Goal: Task Accomplishment & Management: Manage account settings

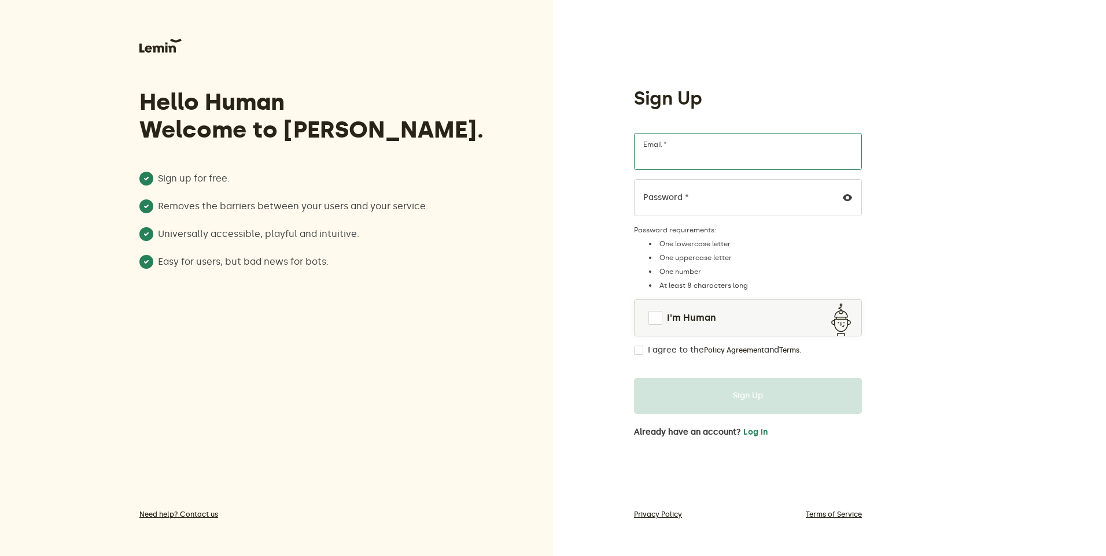
click at [714, 148] on input "Email *" at bounding box center [748, 151] width 228 height 37
type input "[EMAIL_ADDRESS][DOMAIN_NAME]"
click at [652, 313] on span at bounding box center [655, 318] width 14 height 14
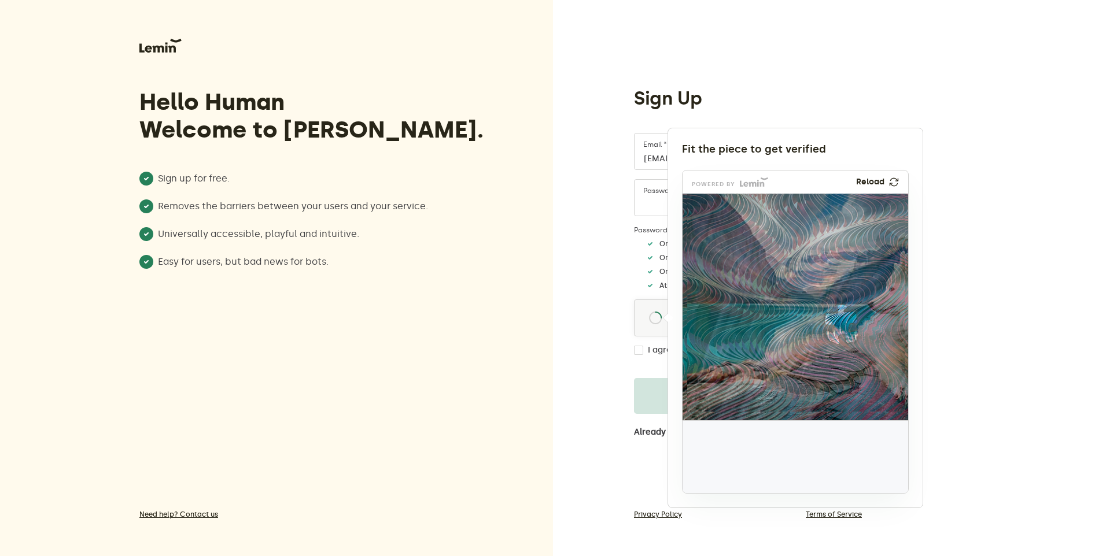
drag, startPoint x: 720, startPoint y: 457, endPoint x: 841, endPoint y: 323, distance: 180.1
click at [841, 323] on img at bounding box center [765, 400] width 374 height 227
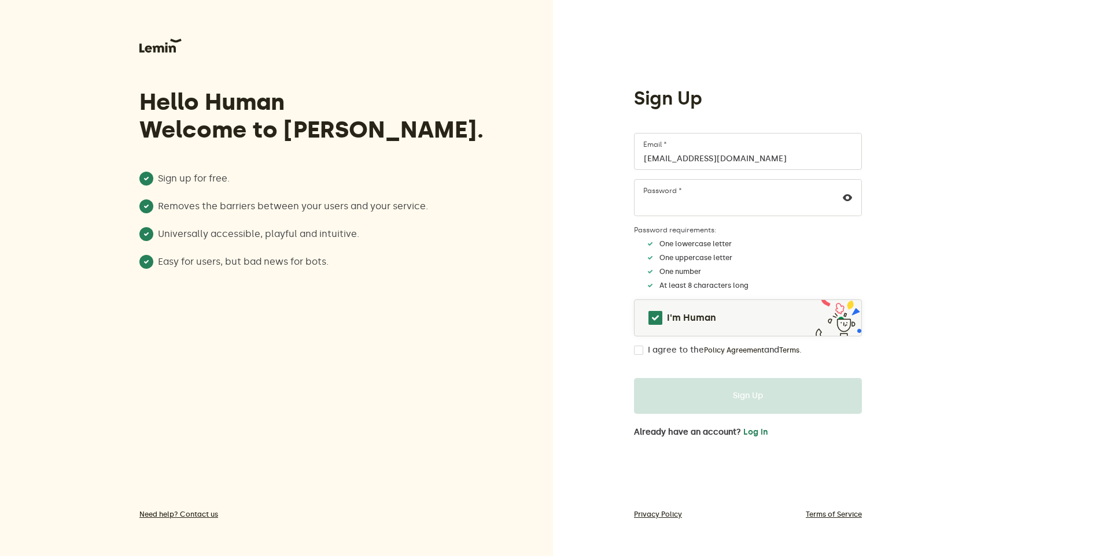
click at [641, 350] on input "I agree to the Policy Agreement and Terms ." at bounding box center [638, 350] width 9 height 9
checkbox input "true"
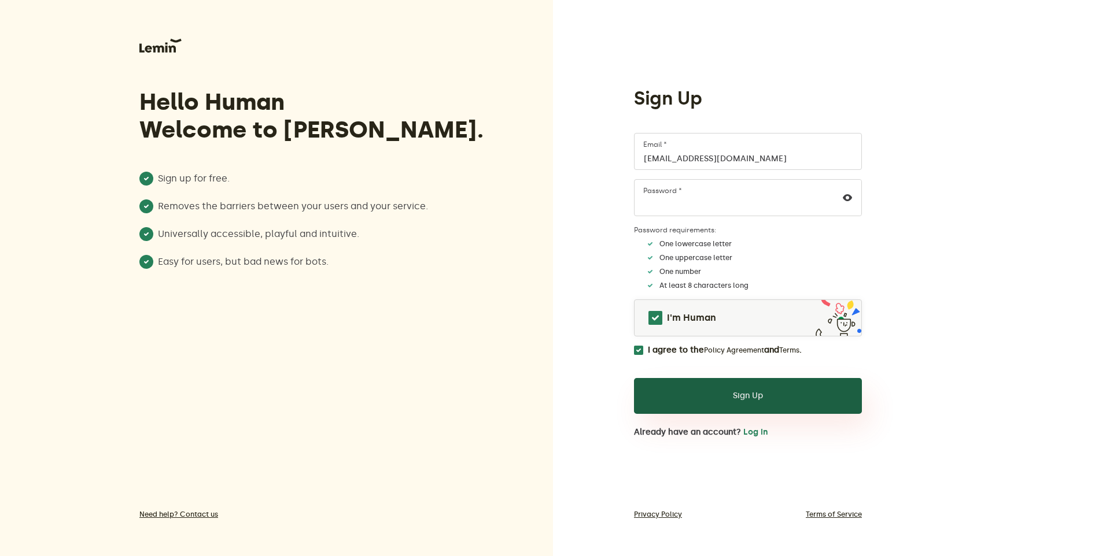
click at [756, 394] on button "Sign Up" at bounding box center [748, 396] width 228 height 36
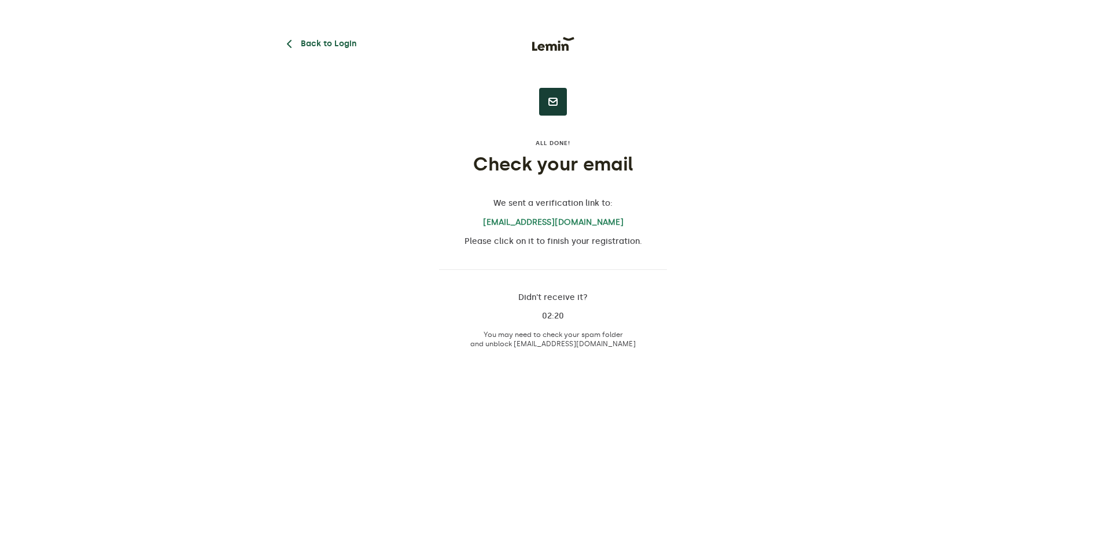
click at [323, 42] on button "Back to Login" at bounding box center [319, 44] width 74 height 14
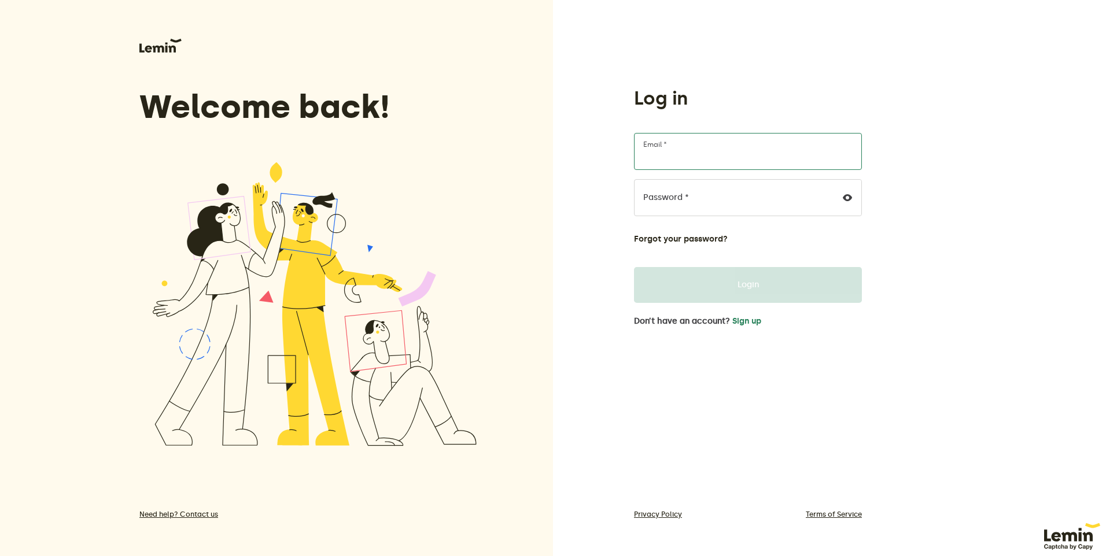
click at [692, 149] on input "Email *" at bounding box center [748, 151] width 228 height 37
click at [967, 145] on div "Log in Email * Password * Forgot your password? Login Don’t have an account? Si…" at bounding box center [829, 278] width 553 height 556
click at [692, 147] on input "Email *" at bounding box center [748, 151] width 228 height 37
type input "[EMAIL_ADDRESS][DOMAIN_NAME]"
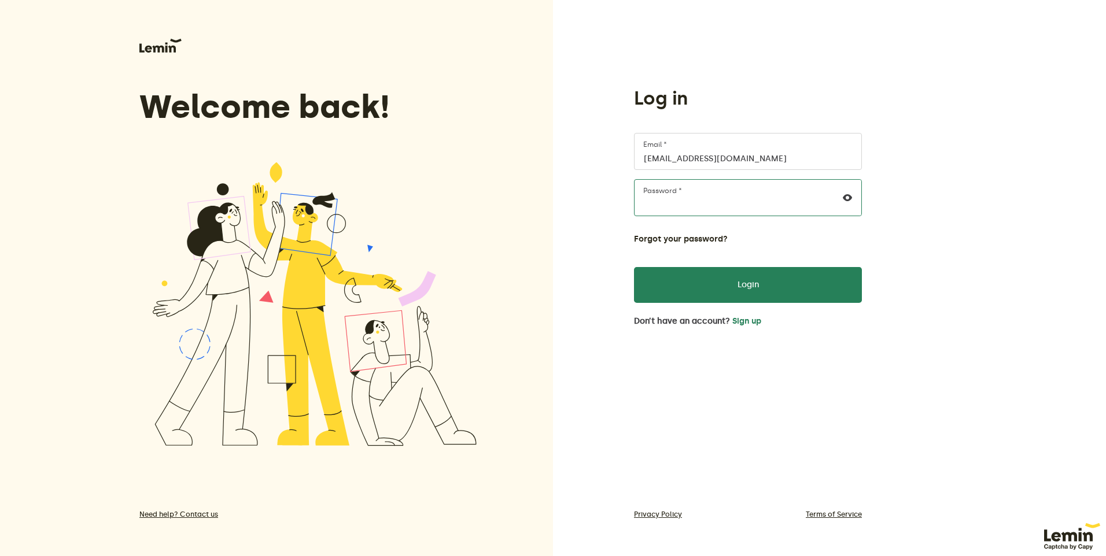
click at [634, 267] on button "Login" at bounding box center [748, 285] width 228 height 36
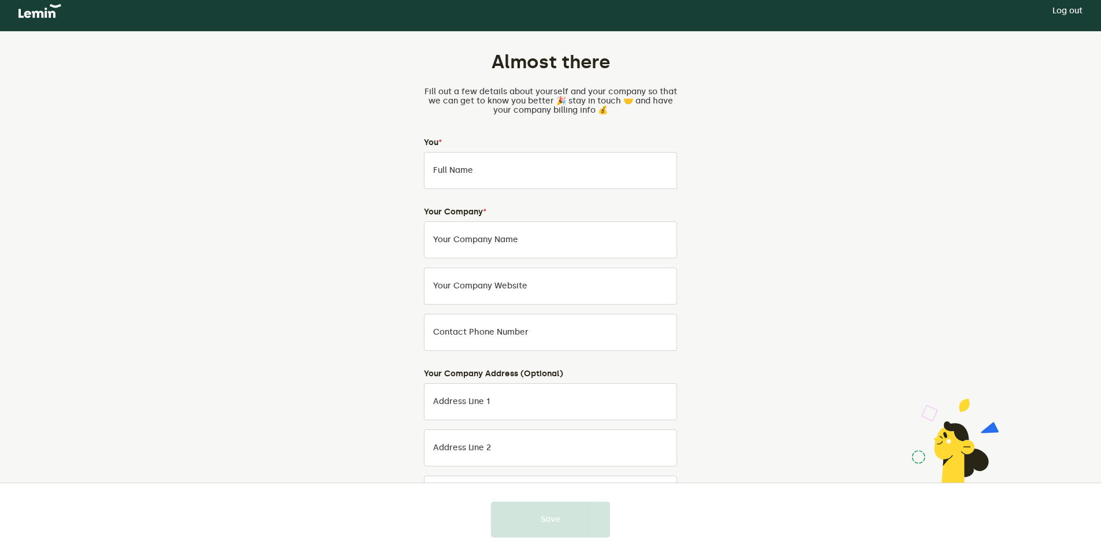
scroll to position [5, 0]
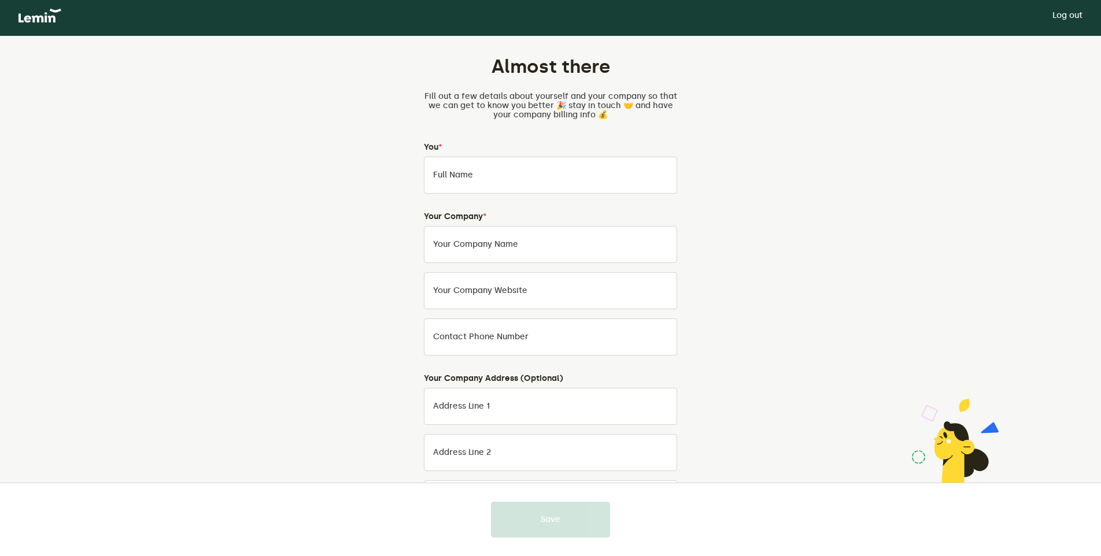
click at [516, 171] on div at bounding box center [550, 278] width 1101 height 556
click at [474, 172] on input "Full Name" at bounding box center [550, 175] width 253 height 37
type input "[PERSON_NAME]"
click at [786, 178] on div "Almost there Fill out a few details about yourself and your company so that we …" at bounding box center [550, 382] width 541 height 693
click at [563, 248] on input "Your Company Name" at bounding box center [550, 244] width 253 height 37
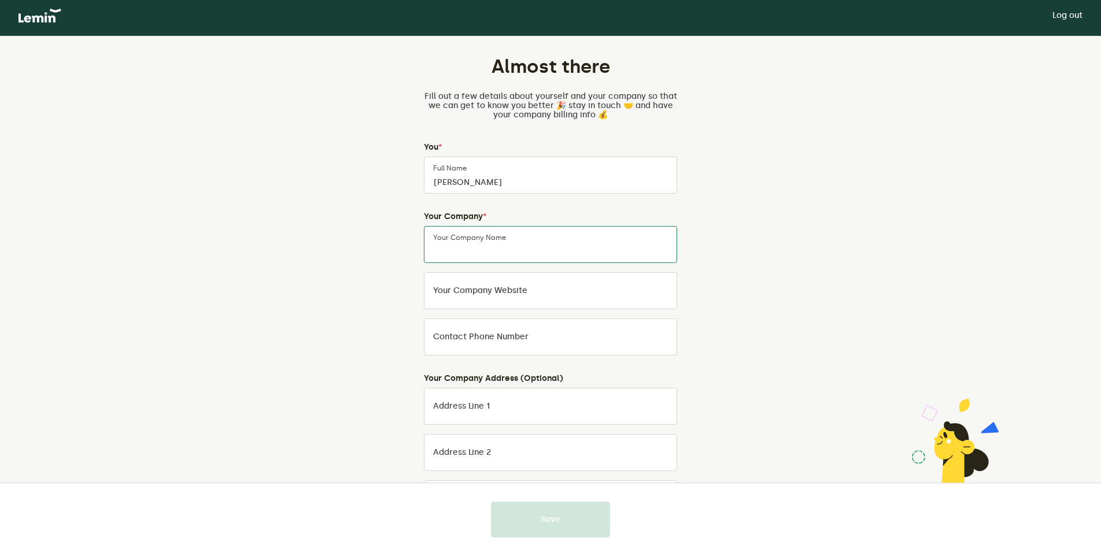
type input "CMB StarTrade"
type input "05126802465"
type input "[STREET_ADDRESS]"
type input "Reilingen"
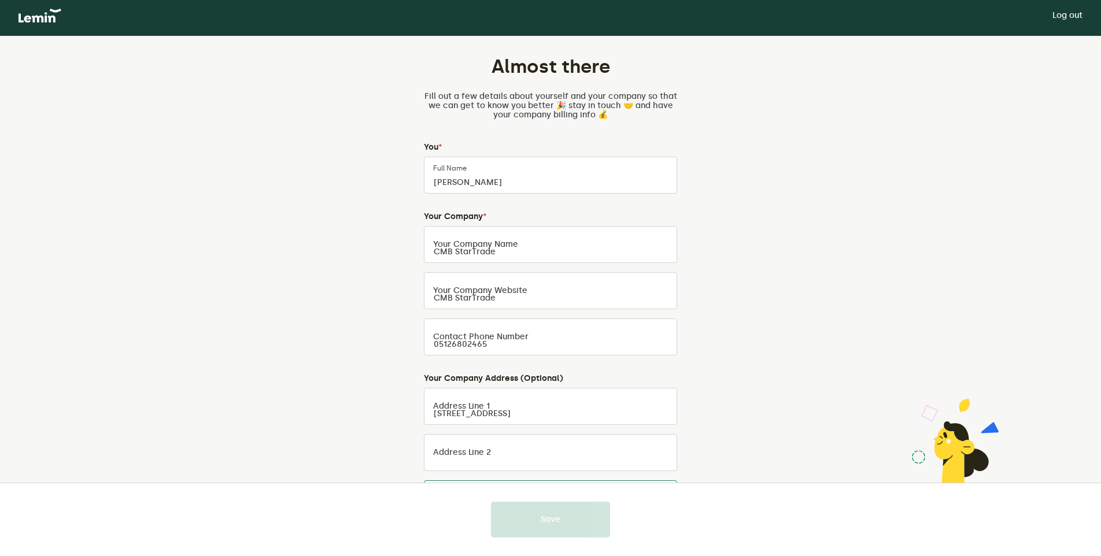
type input "68799"
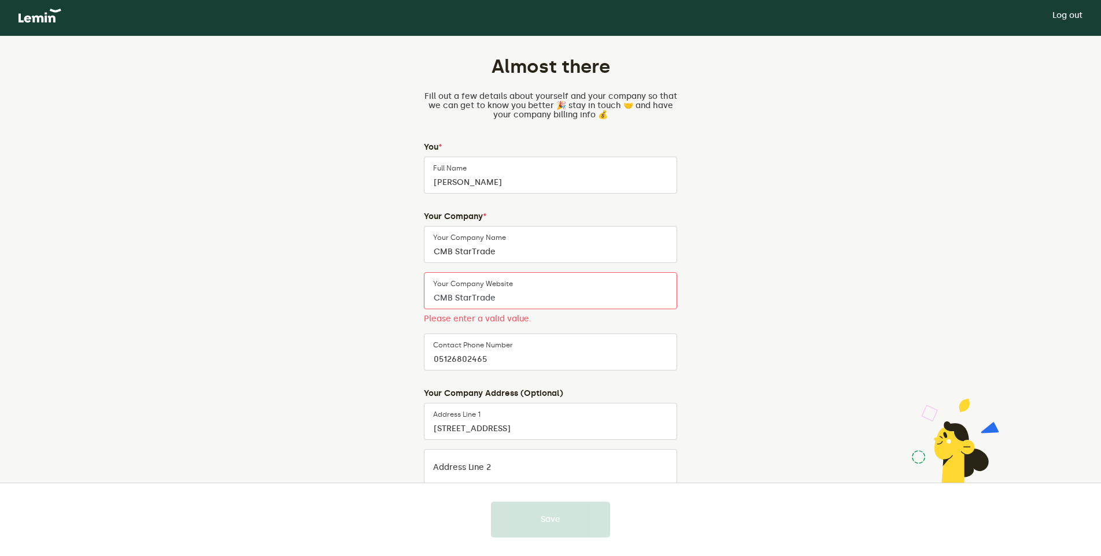
drag, startPoint x: 511, startPoint y: 293, endPoint x: 393, endPoint y: 297, distance: 117.4
click at [393, 297] on div "Almost there Fill out a few details about yourself and your company so that we …" at bounding box center [550, 390] width 541 height 708
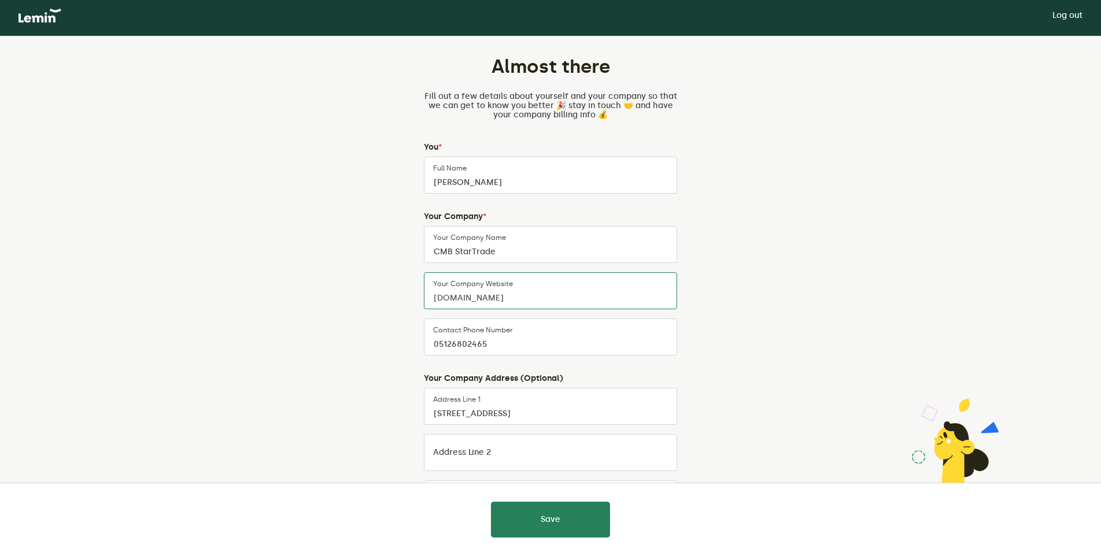
type input "[DOMAIN_NAME]"
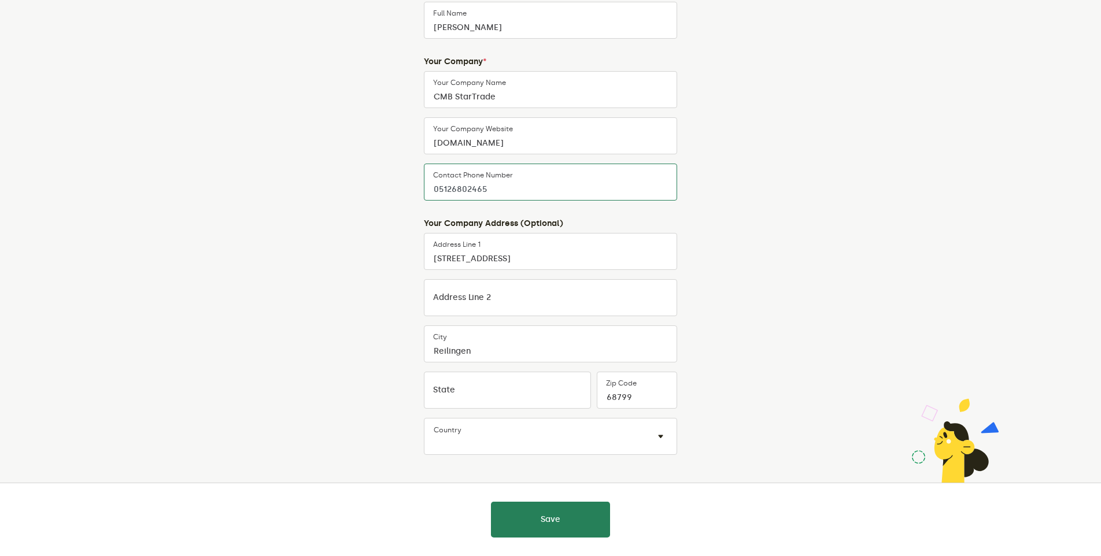
scroll to position [179, 0]
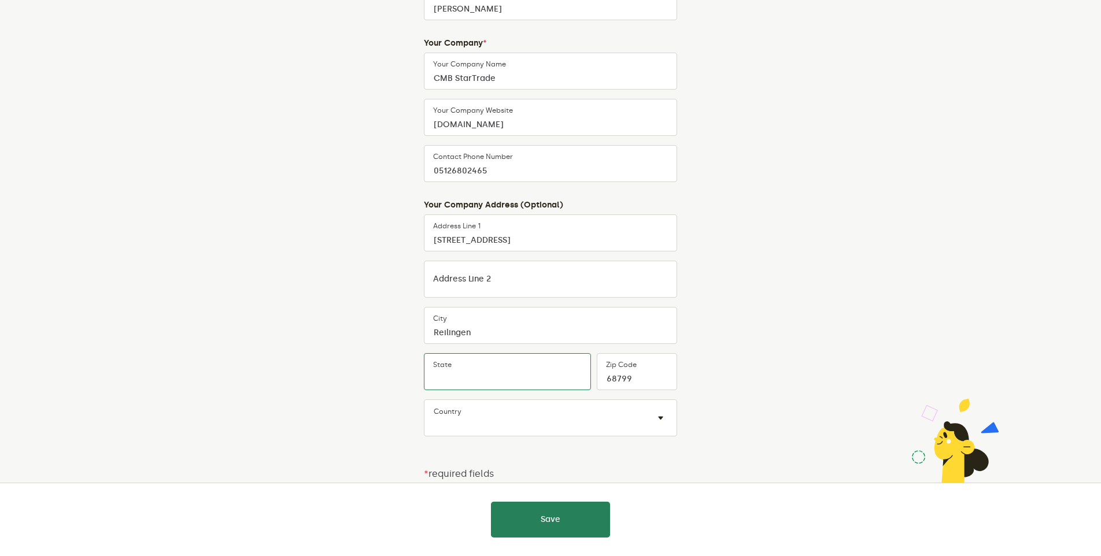
click at [541, 381] on input "State" at bounding box center [507, 371] width 167 height 37
click at [529, 380] on input "State" at bounding box center [507, 371] width 167 height 37
click at [549, 368] on input "State" at bounding box center [507, 371] width 167 height 37
click at [779, 348] on div "Almost there Fill out a few details about yourself and your company so that we …" at bounding box center [550, 209] width 541 height 693
click at [531, 367] on input "State" at bounding box center [507, 371] width 167 height 37
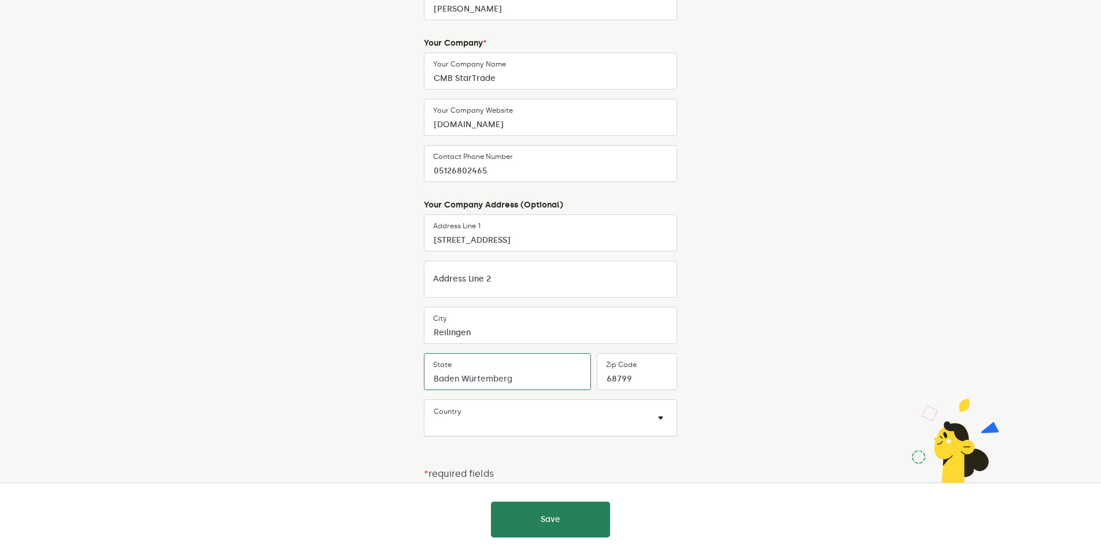
type input "Baden Würtemberg"
click at [517, 423] on input "text" at bounding box center [539, 425] width 210 height 14
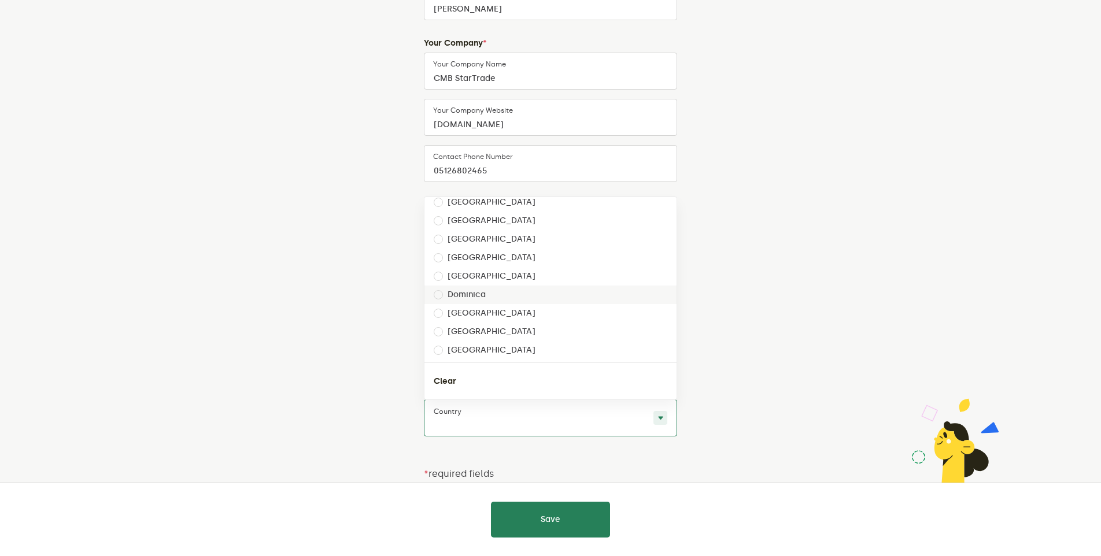
scroll to position [983, 0]
click at [472, 258] on label "[GEOGRAPHIC_DATA]" at bounding box center [492, 259] width 88 height 9
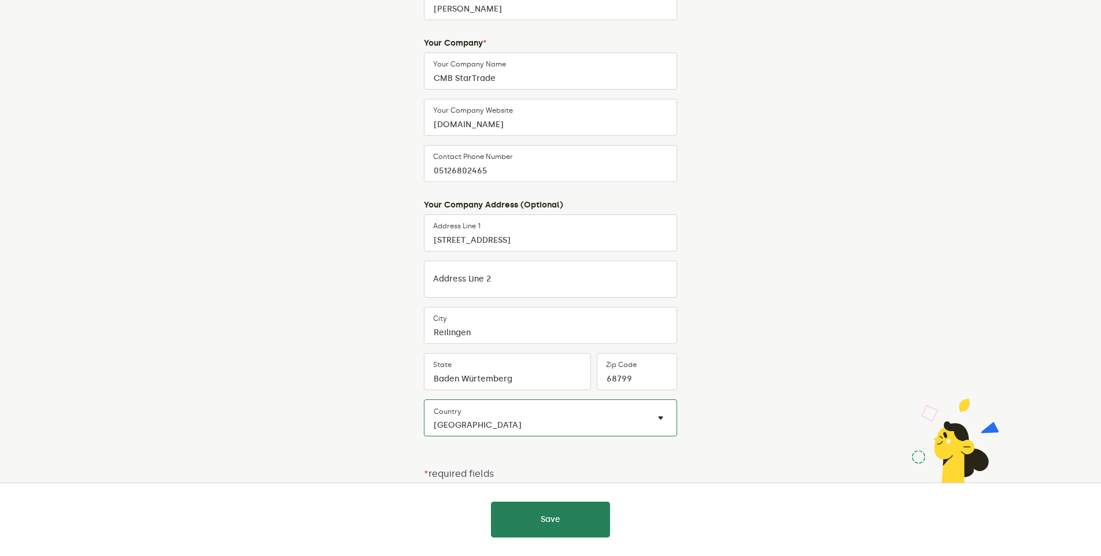
click at [777, 346] on div "Almost there Fill out a few details about yourself and your company so that we …" at bounding box center [550, 209] width 541 height 693
click at [574, 514] on button "Save" at bounding box center [550, 520] width 119 height 36
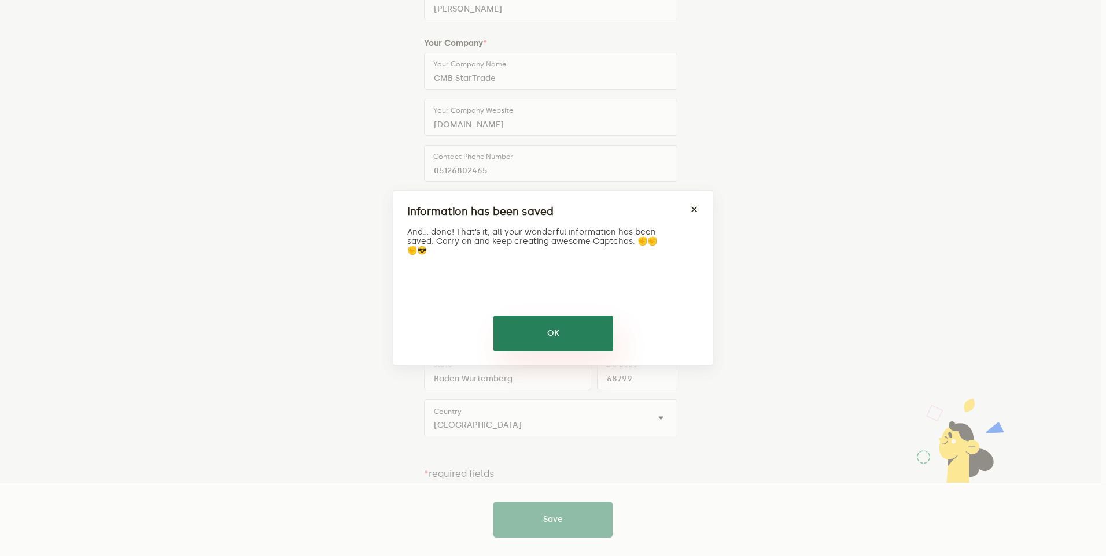
click at [559, 337] on button "OK" at bounding box center [553, 334] width 120 height 36
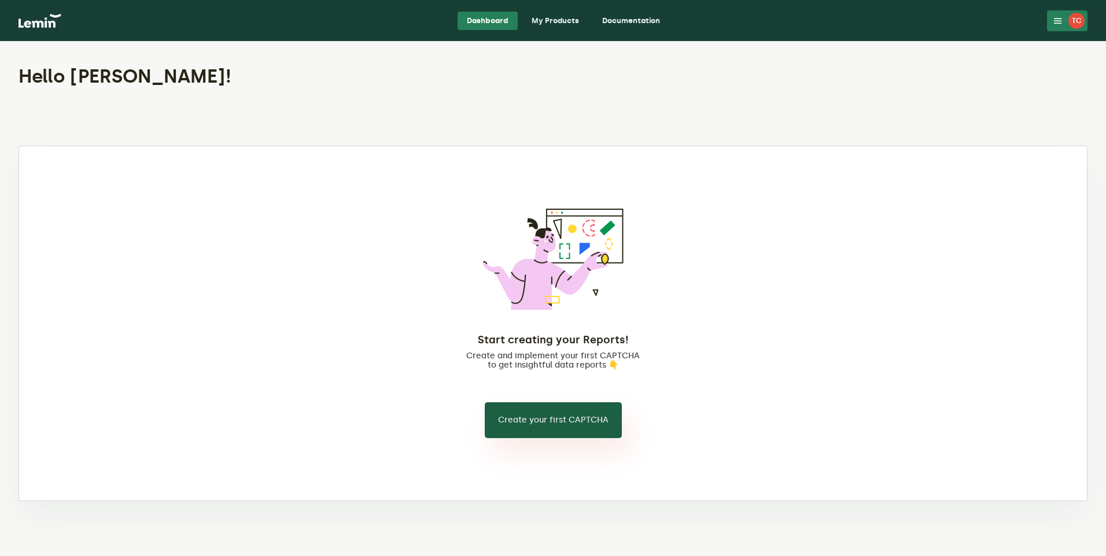
click at [559, 421] on button "Create your first CAPTCHA" at bounding box center [553, 420] width 137 height 36
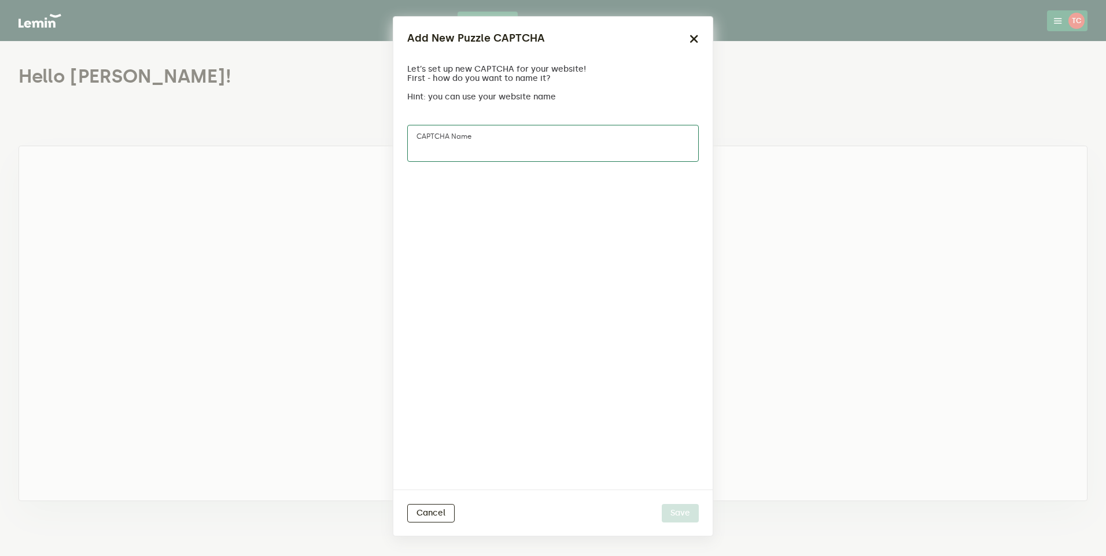
click at [506, 146] on input "CAPTCHA name" at bounding box center [552, 143] width 291 height 37
type input "MiteGuard"
click at [680, 515] on button "Save" at bounding box center [679, 513] width 37 height 19
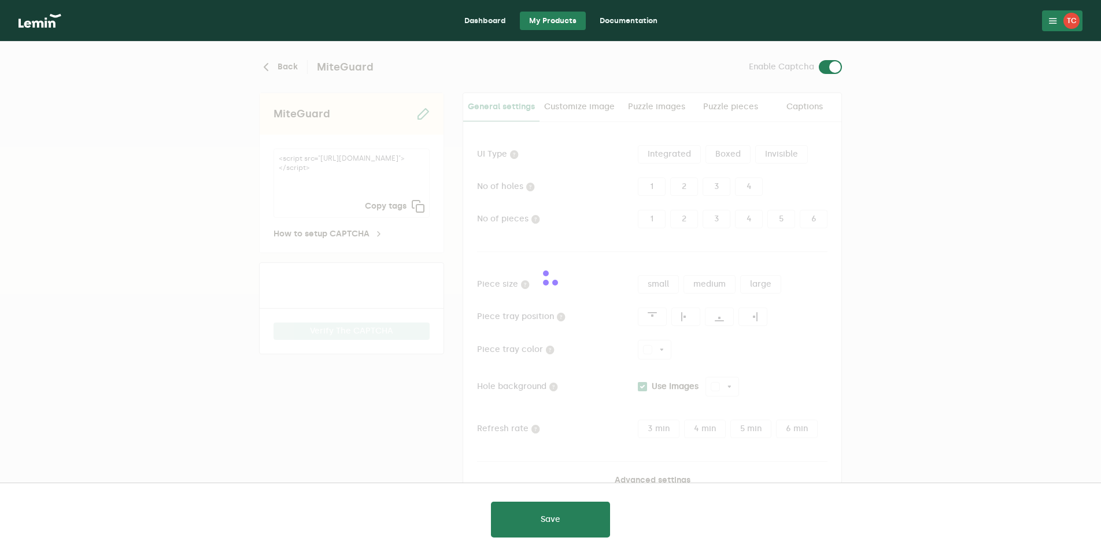
type input "white"
checkbox input "true"
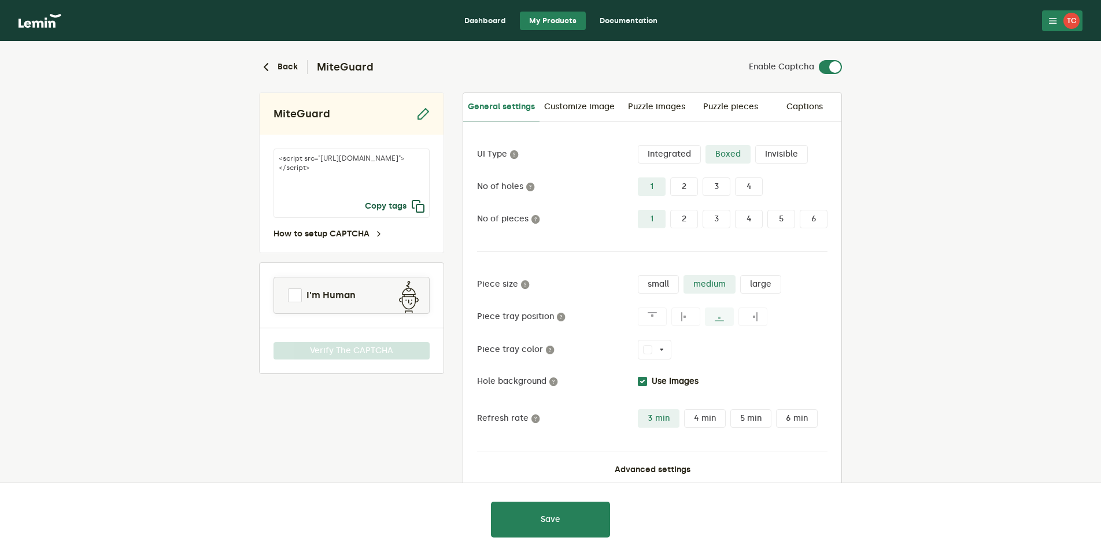
click at [416, 206] on icon "button" at bounding box center [418, 206] width 14 height 14
drag, startPoint x: 900, startPoint y: 362, endPoint x: 885, endPoint y: 374, distance: 18.9
click at [900, 362] on lemin-captcha-form "Back MiteGuard Enable Captcha MiteGuard <script src="[URL][DOMAIN_NAME]"></scri…" at bounding box center [550, 312] width 1101 height 540
click at [294, 298] on span at bounding box center [295, 296] width 14 height 14
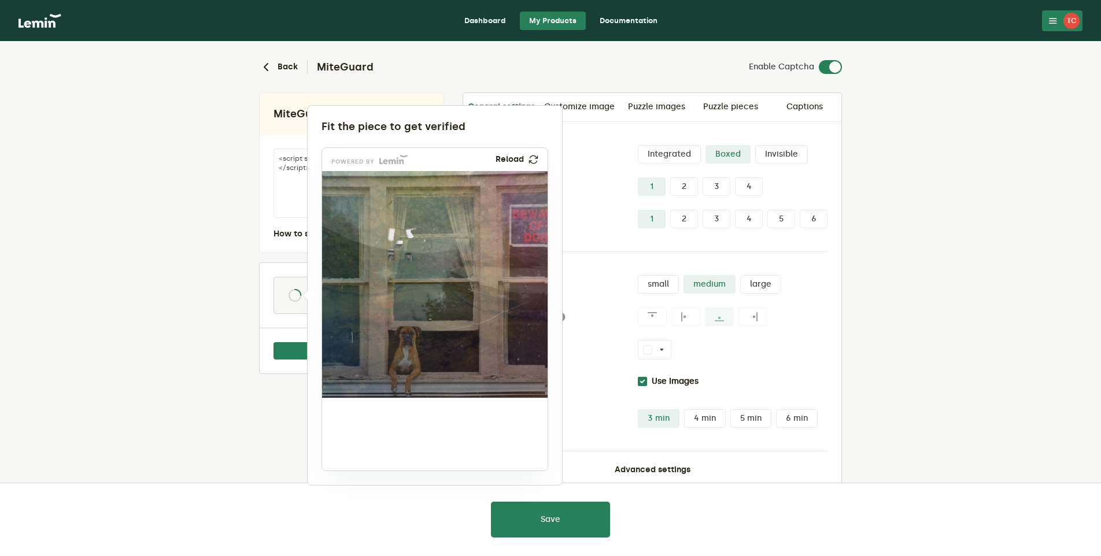
drag, startPoint x: 349, startPoint y: 438, endPoint x: 400, endPoint y: 246, distance: 198.2
click at [400, 246] on img at bounding box center [336, 321] width 374 height 227
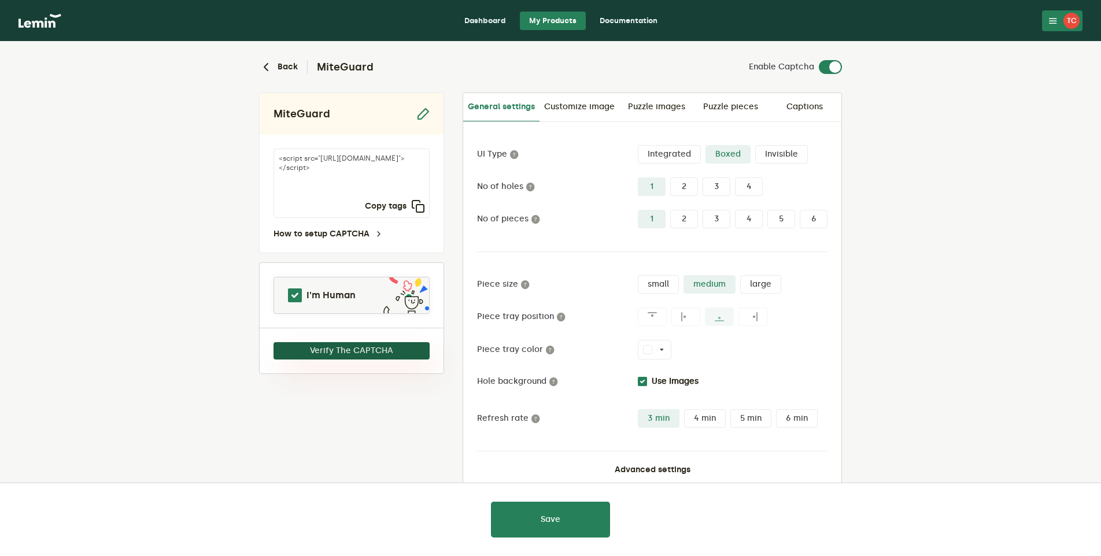
click at [354, 352] on button "Verify The CAPTCHA" at bounding box center [352, 350] width 156 height 17
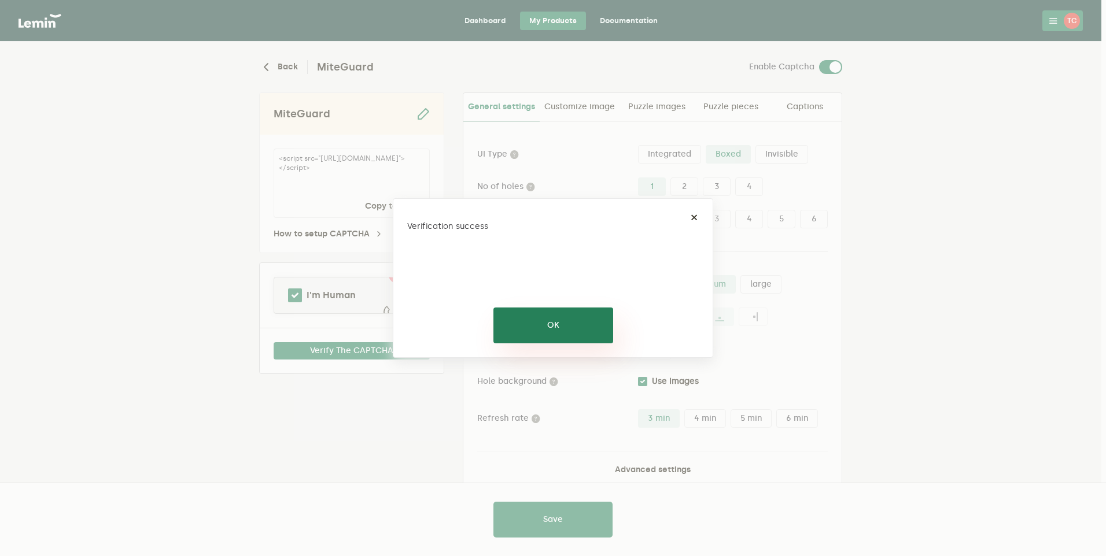
click at [544, 326] on button "OK" at bounding box center [553, 326] width 120 height 36
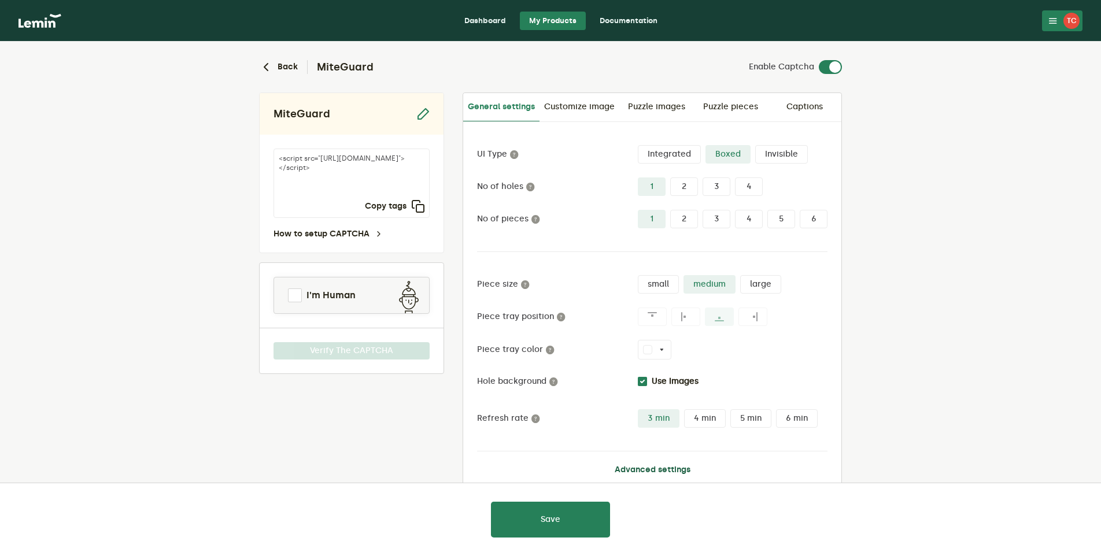
click at [649, 468] on button "Advanced settings" at bounding box center [653, 469] width 76 height 9
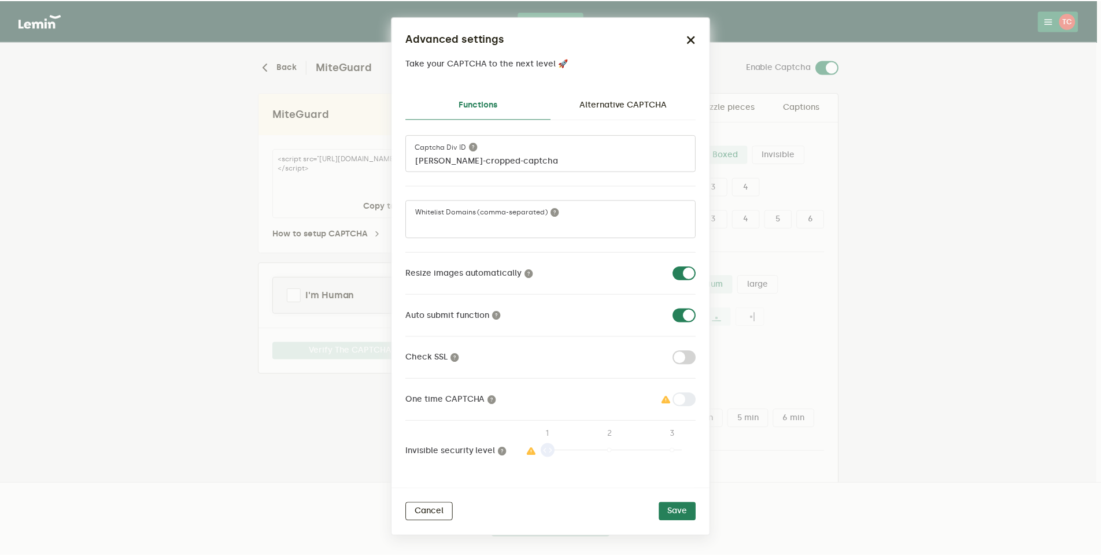
scroll to position [10, 0]
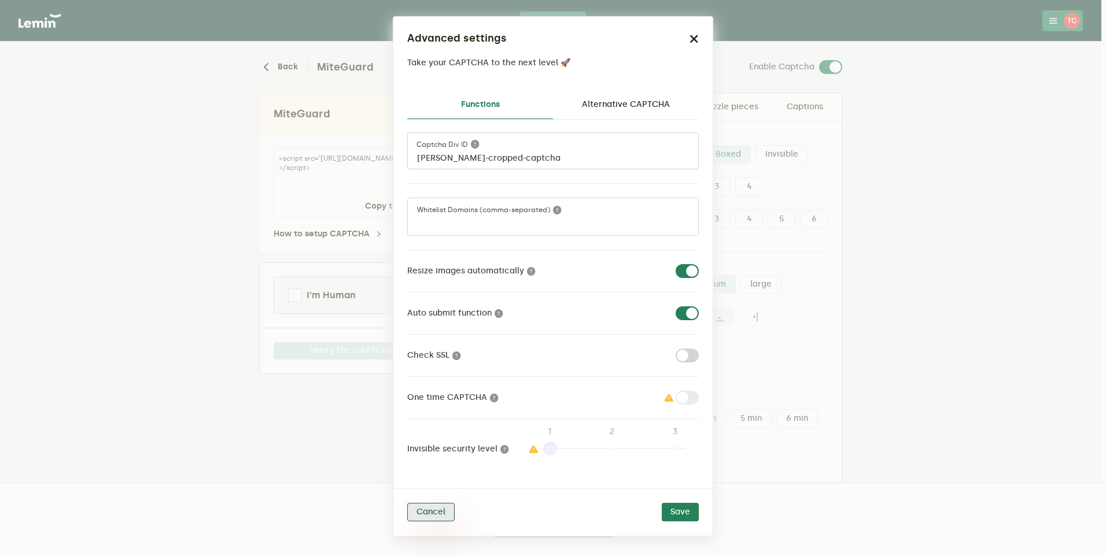
click at [438, 510] on button "Cancel" at bounding box center [430, 512] width 47 height 19
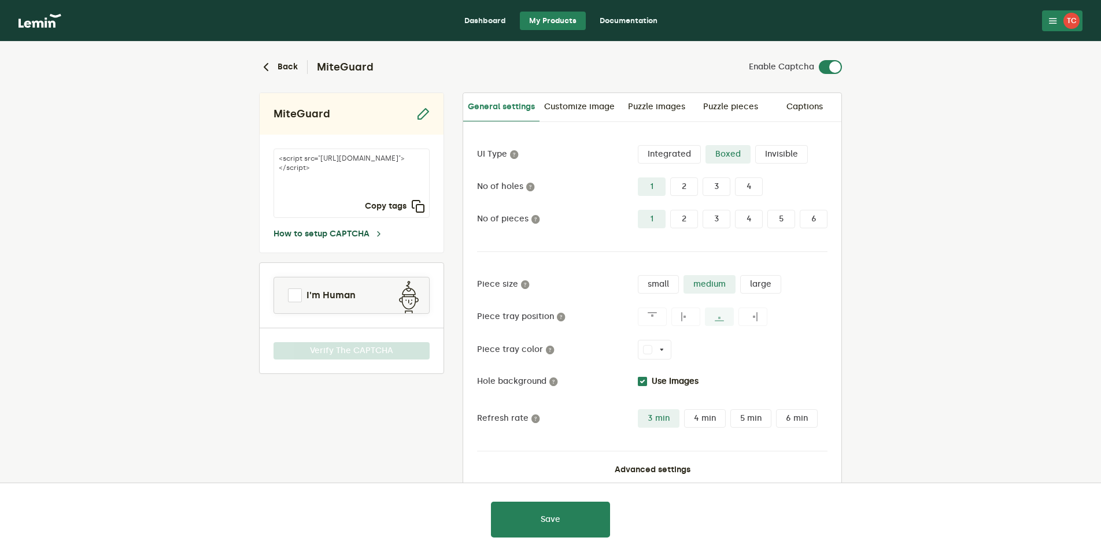
click at [365, 234] on link "How to setup CAPTCHA" at bounding box center [329, 234] width 110 height 9
click at [374, 176] on textarea "<script src="[URL][DOMAIN_NAME]"></script>" at bounding box center [352, 183] width 156 height 69
click at [1050, 20] on icon at bounding box center [1052, 20] width 9 height 9
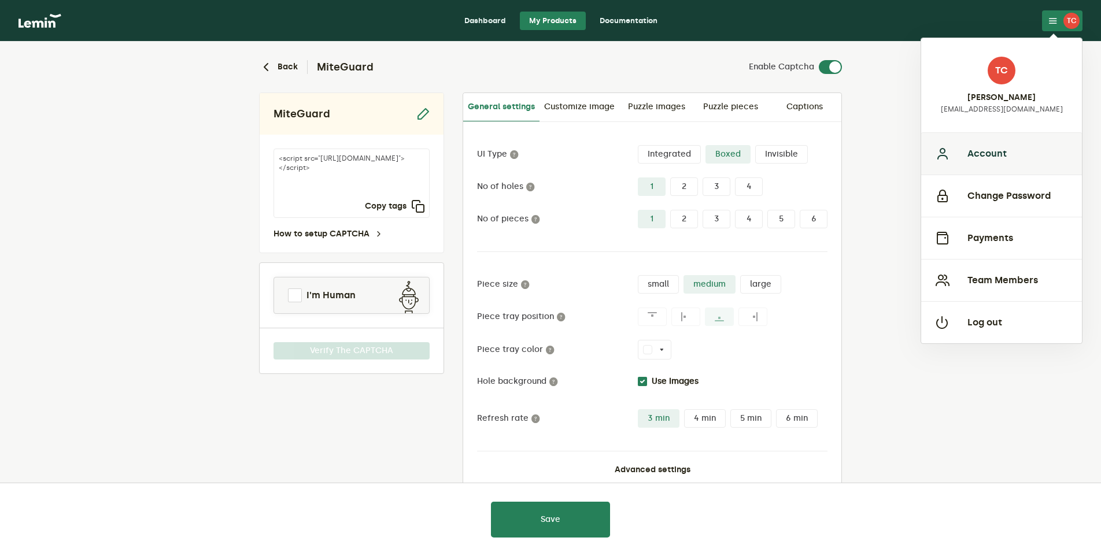
click at [1000, 149] on button "Account" at bounding box center [1001, 153] width 161 height 42
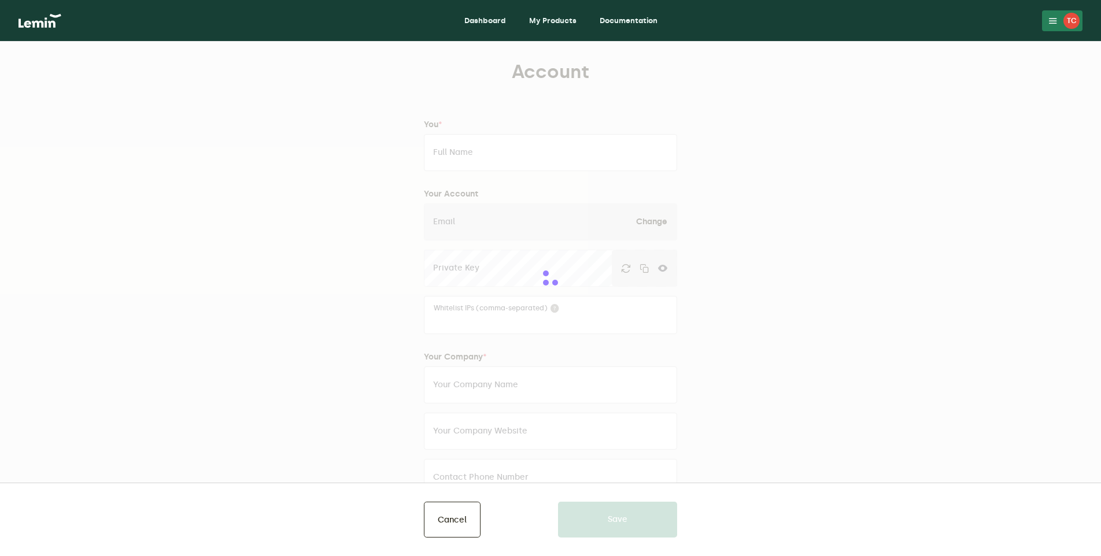
type input "[PERSON_NAME]"
type input "[EMAIL_ADDRESS][DOMAIN_NAME]"
type input "CMB StarTrade"
type input "[DOMAIN_NAME]"
type input "05126802465"
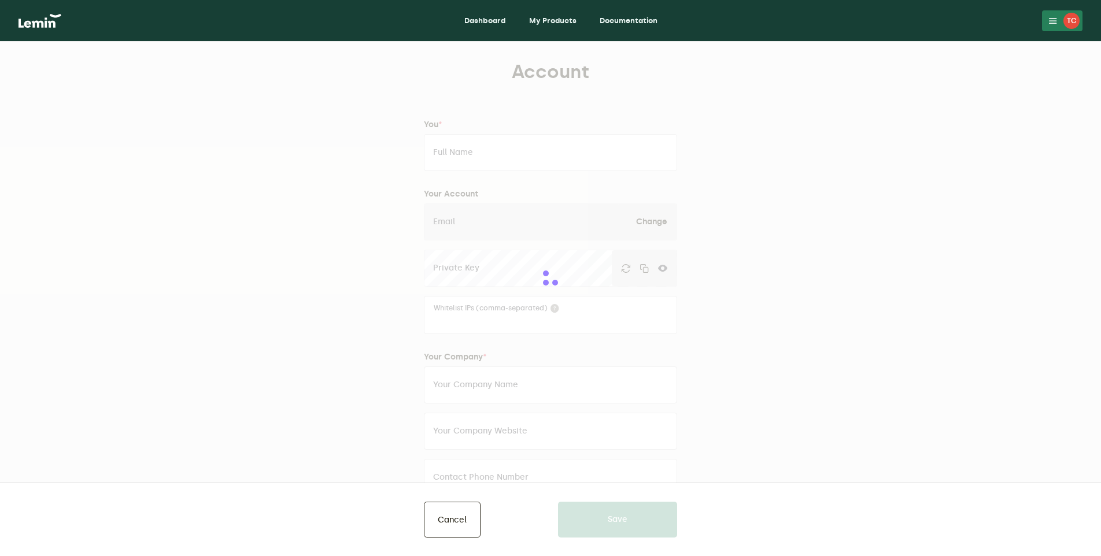
type input "[STREET_ADDRESS]"
type input "Reilingen"
type input "Baden Würtemberg"
type input "68799"
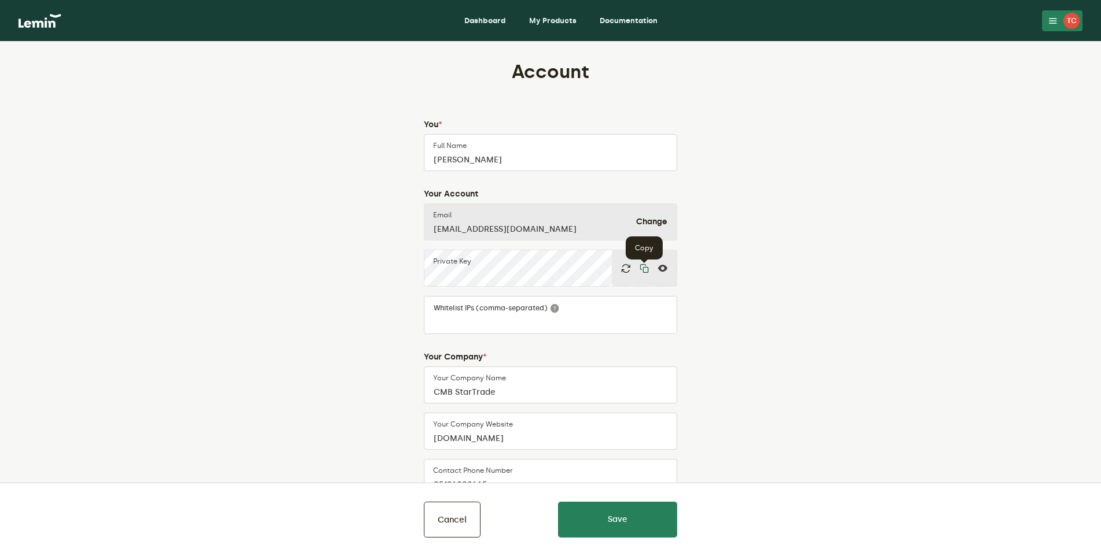
click at [645, 269] on icon "button" at bounding box center [644, 268] width 9 height 9
click at [490, 20] on link "Dashboard" at bounding box center [485, 21] width 60 height 19
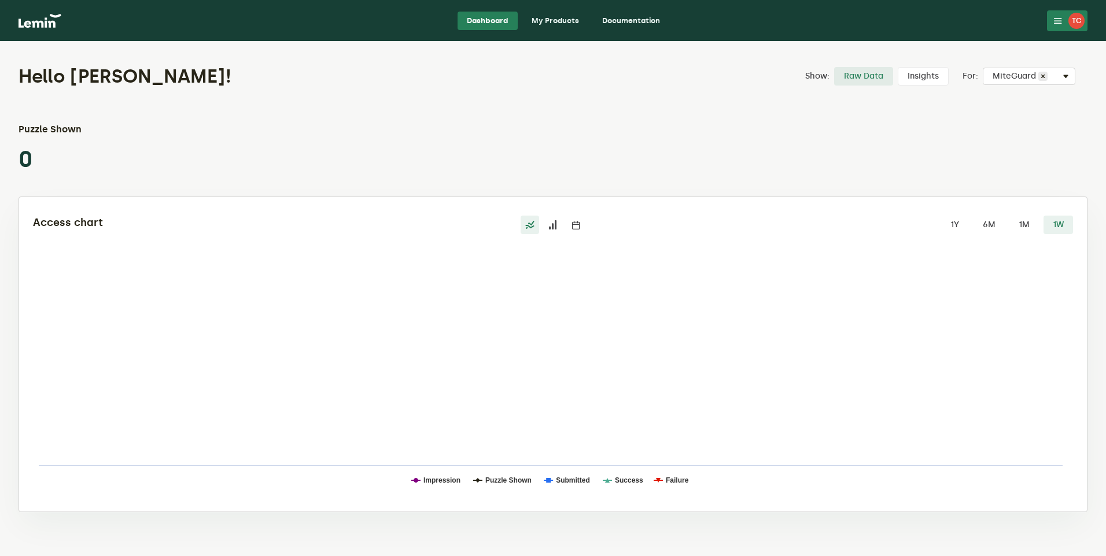
click at [555, 18] on link "My Products" at bounding box center [555, 21] width 66 height 19
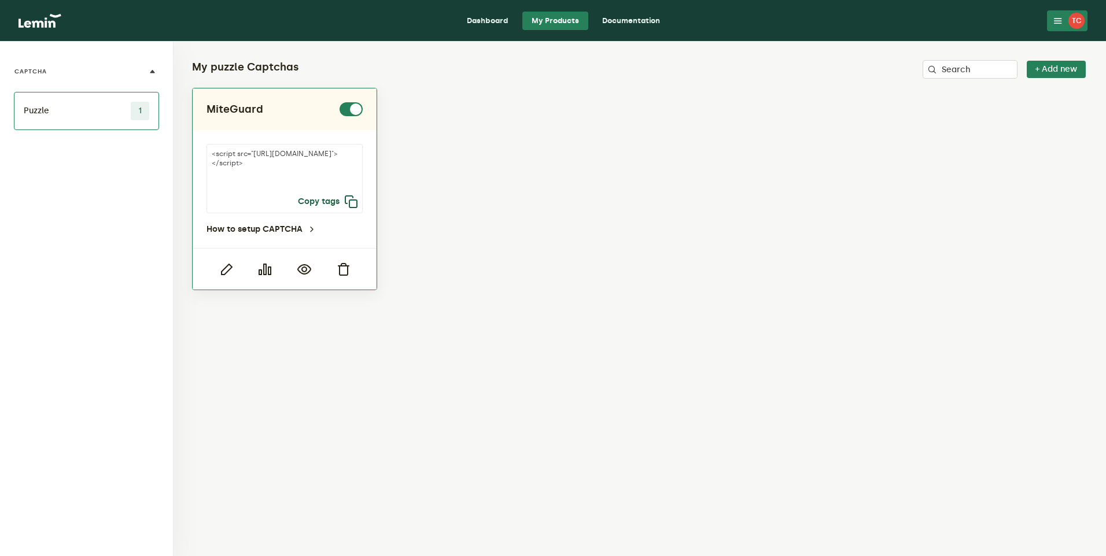
click at [350, 198] on icon "button" at bounding box center [351, 202] width 14 height 14
click at [1055, 25] on icon at bounding box center [1057, 20] width 9 height 9
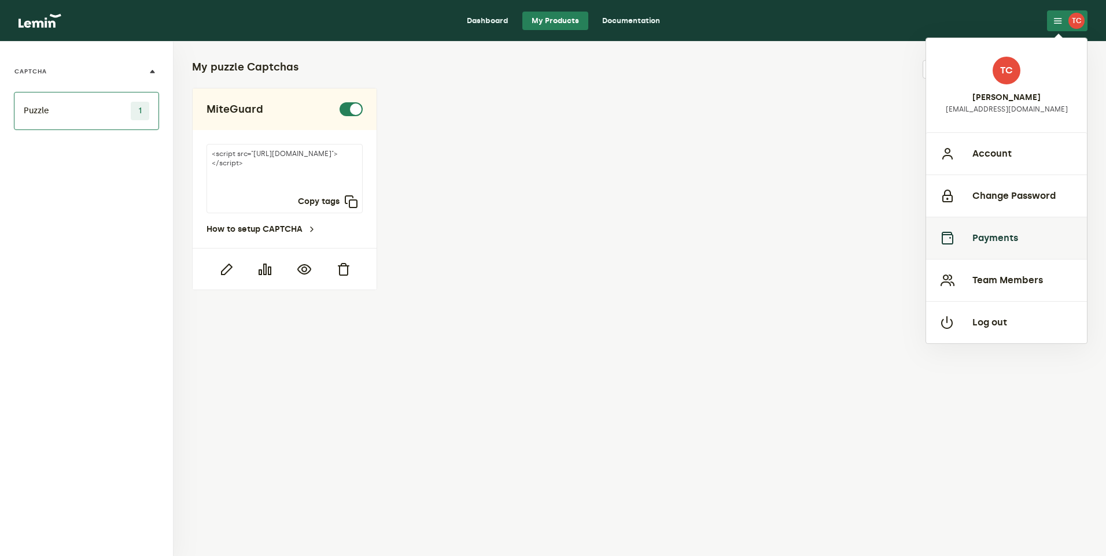
click at [1014, 238] on button "Payments" at bounding box center [1006, 238] width 161 height 42
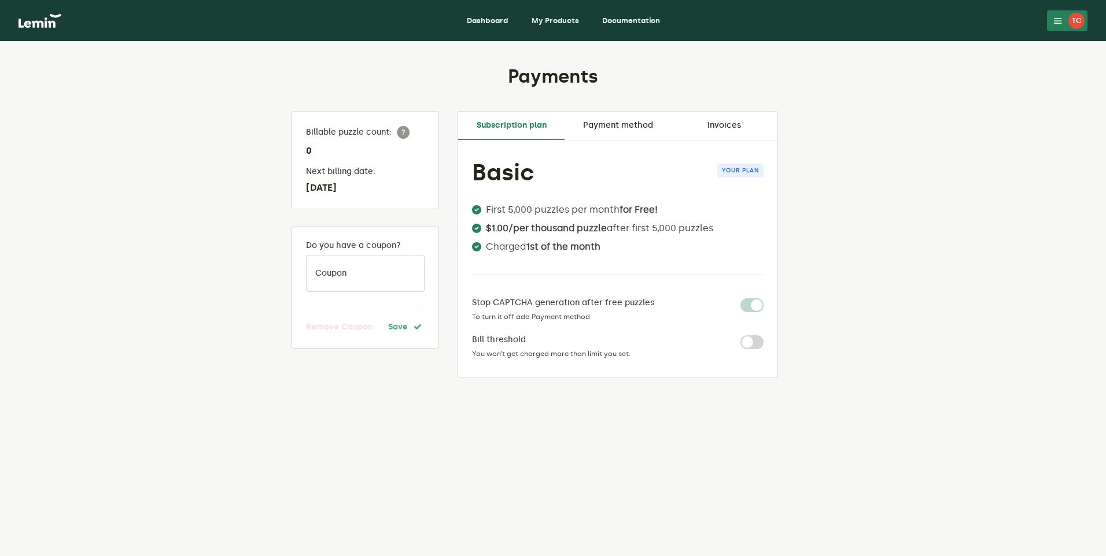
click at [1048, 19] on button "TC" at bounding box center [1067, 20] width 40 height 21
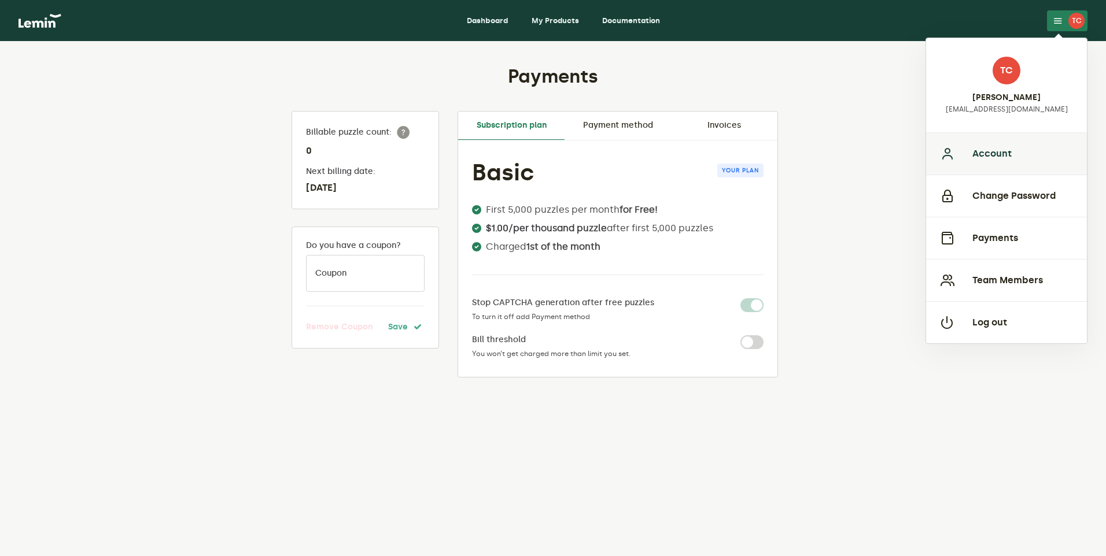
click at [980, 158] on button "Account" at bounding box center [1006, 153] width 161 height 42
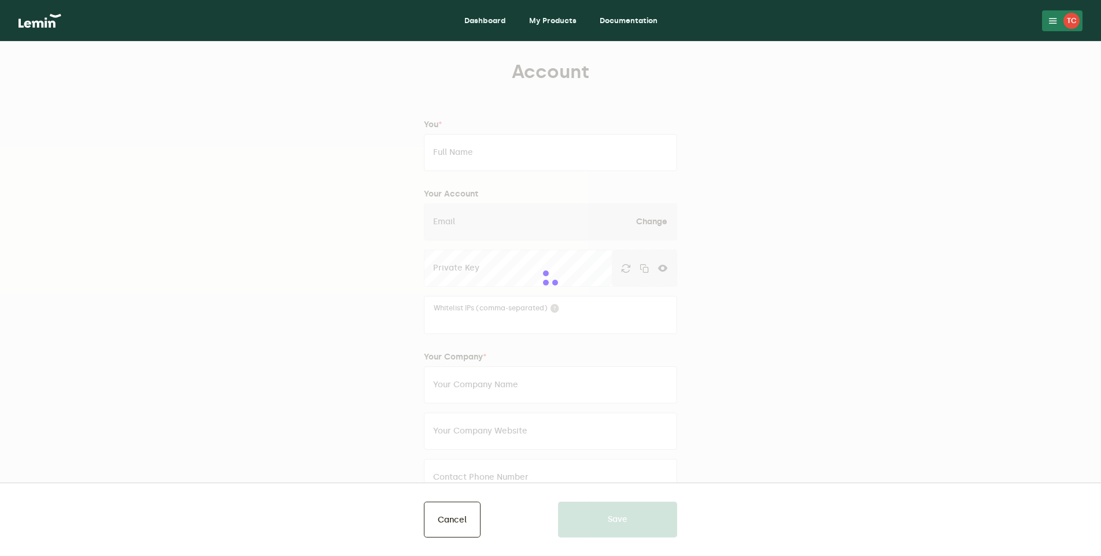
type input "[PERSON_NAME]"
type input "[EMAIL_ADDRESS][DOMAIN_NAME]"
type input "CMB StarTrade"
type input "[DOMAIN_NAME]"
type input "05126802465"
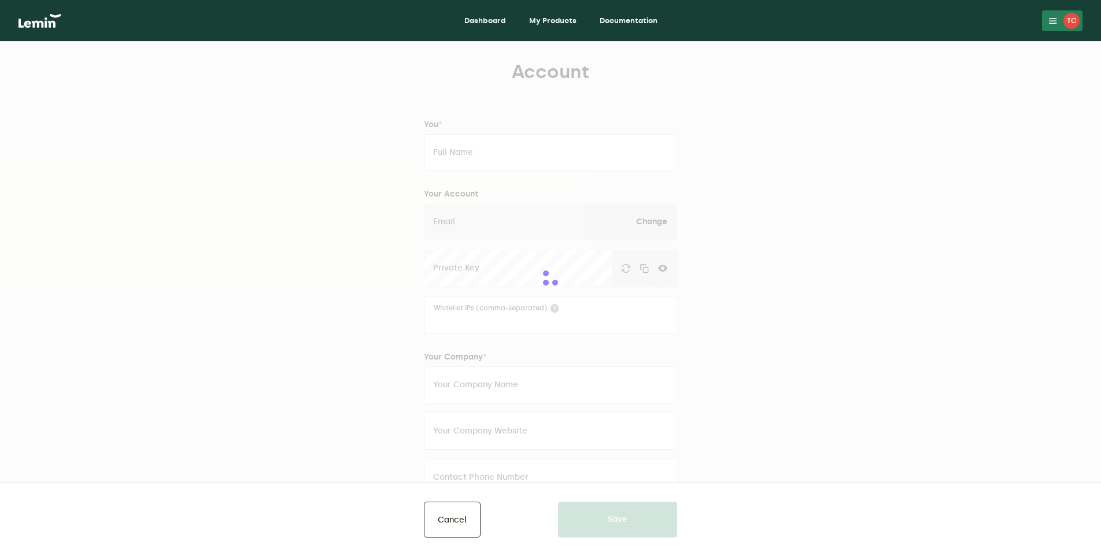
type input "[STREET_ADDRESS]"
type input "Reilingen"
type input "Baden Würtemberg"
type input "68799"
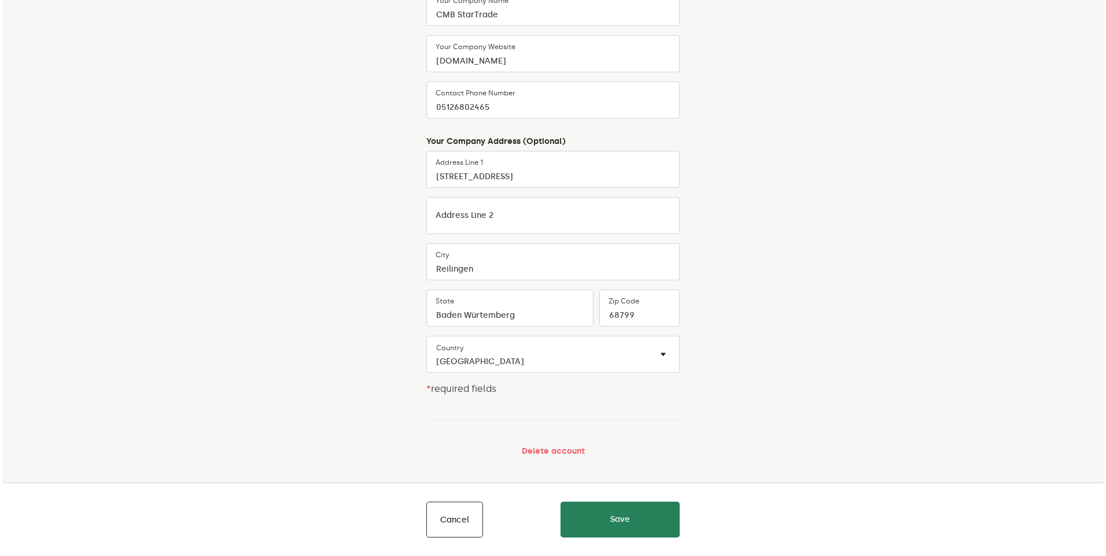
scroll to position [381, 0]
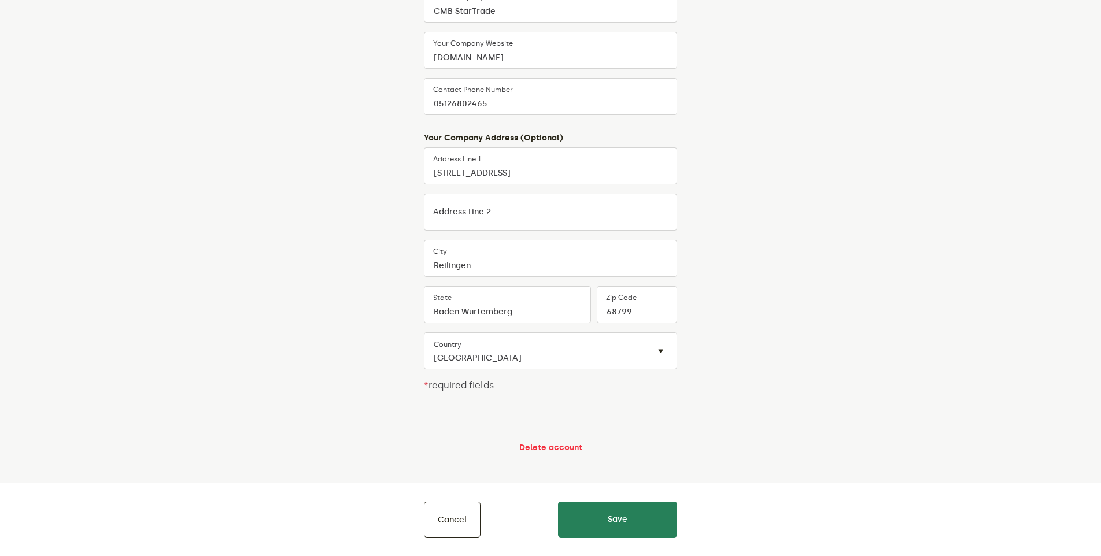
click at [555, 445] on button "Delete account" at bounding box center [550, 447] width 63 height 9
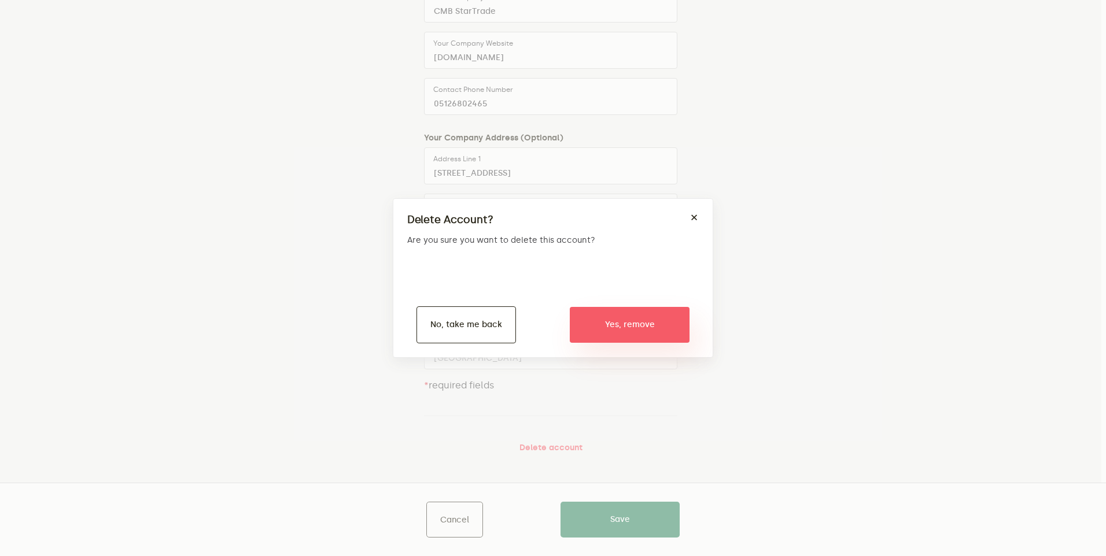
click at [649, 329] on button "Yes, remove" at bounding box center [630, 325] width 120 height 36
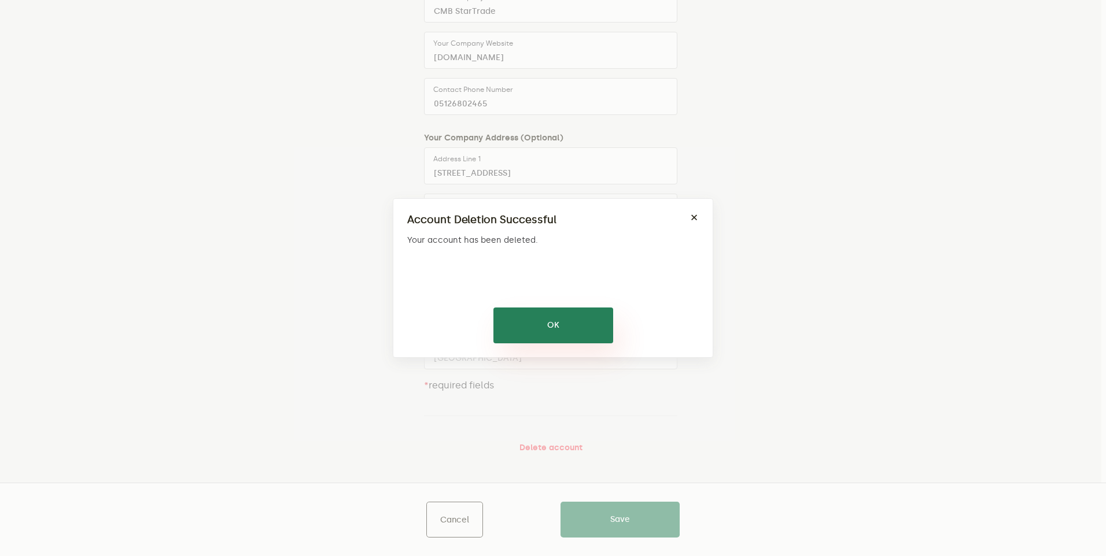
click at [540, 331] on button "OK" at bounding box center [553, 326] width 120 height 36
